Goal: Ask a question

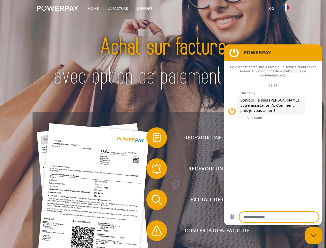
click at [58, 9] on img at bounding box center [58, 8] width 42 height 5
click at [286, 9] on img at bounding box center [286, 7] width 6 height 6
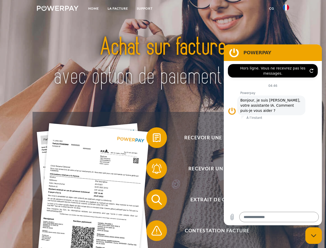
click at [271, 9] on link "CG" at bounding box center [272, 8] width 14 height 9
click at [153, 139] on span at bounding box center [149, 138] width 26 height 26
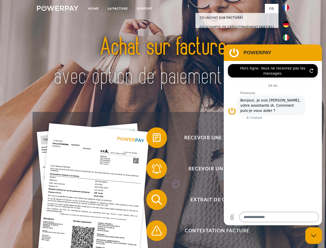
click at [153, 170] on span at bounding box center [149, 169] width 26 height 26
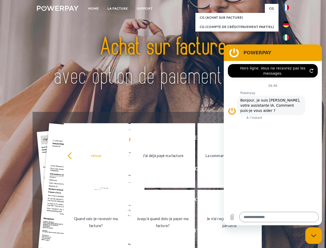
click at [153, 200] on link "Jusqu'à quand dois-je payer ma facture?" at bounding box center [163, 222] width 64 height 64
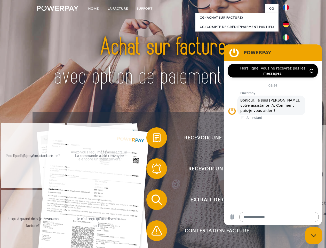
click at [153, 231] on span at bounding box center [149, 230] width 26 height 26
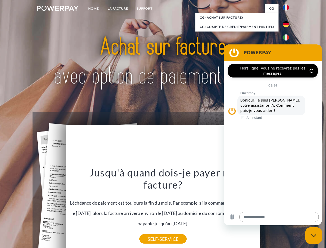
click at [313, 235] on icon "Fermer la fenêtre de messagerie" at bounding box center [313, 235] width 5 height 3
type textarea "*"
